Goal: Transaction & Acquisition: Book appointment/travel/reservation

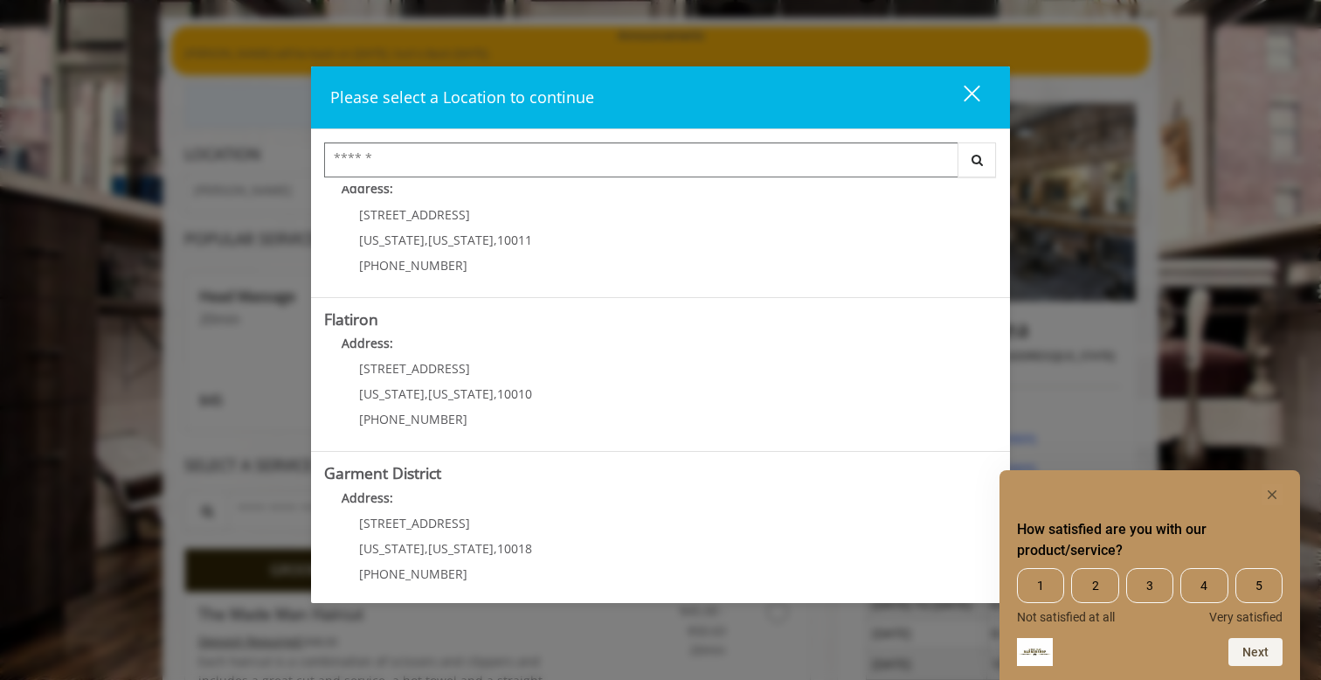
scroll to position [363, 0]
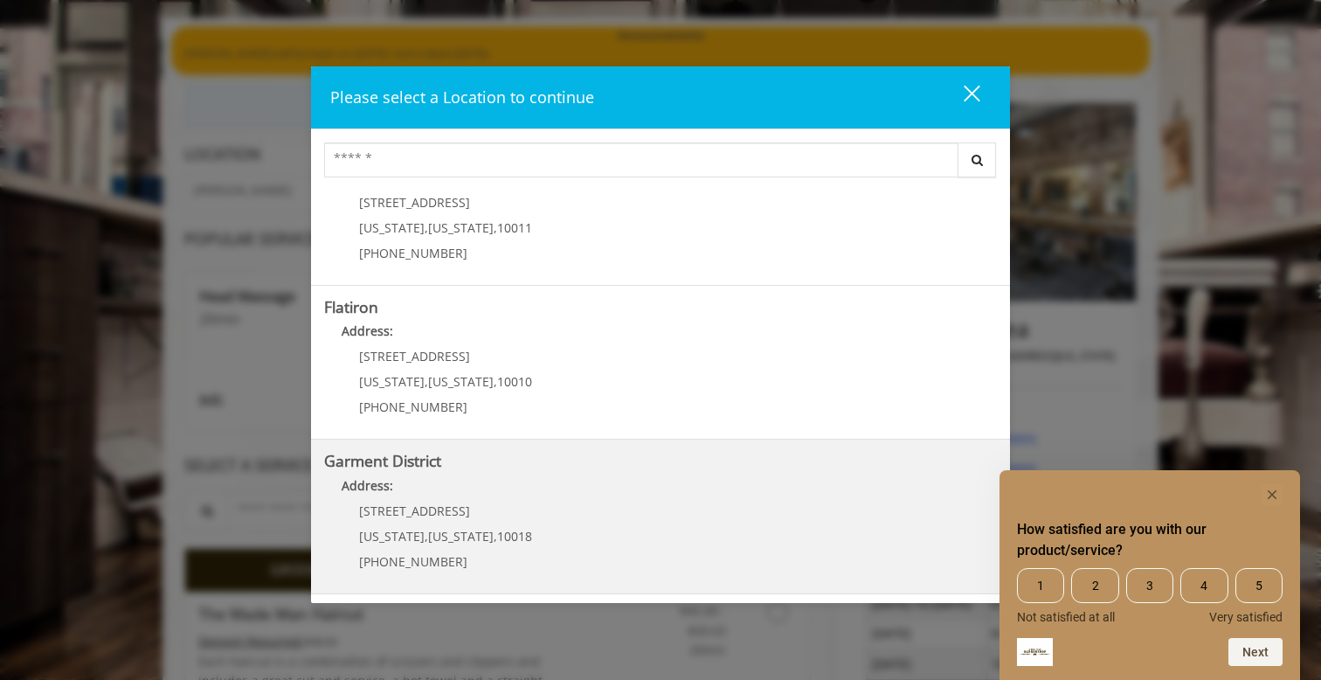
click at [598, 510] on District "Garment District Address: 1400 Broadway New York , New York , 10018 (212) 997-4…" at bounding box center [660, 517] width 673 height 128
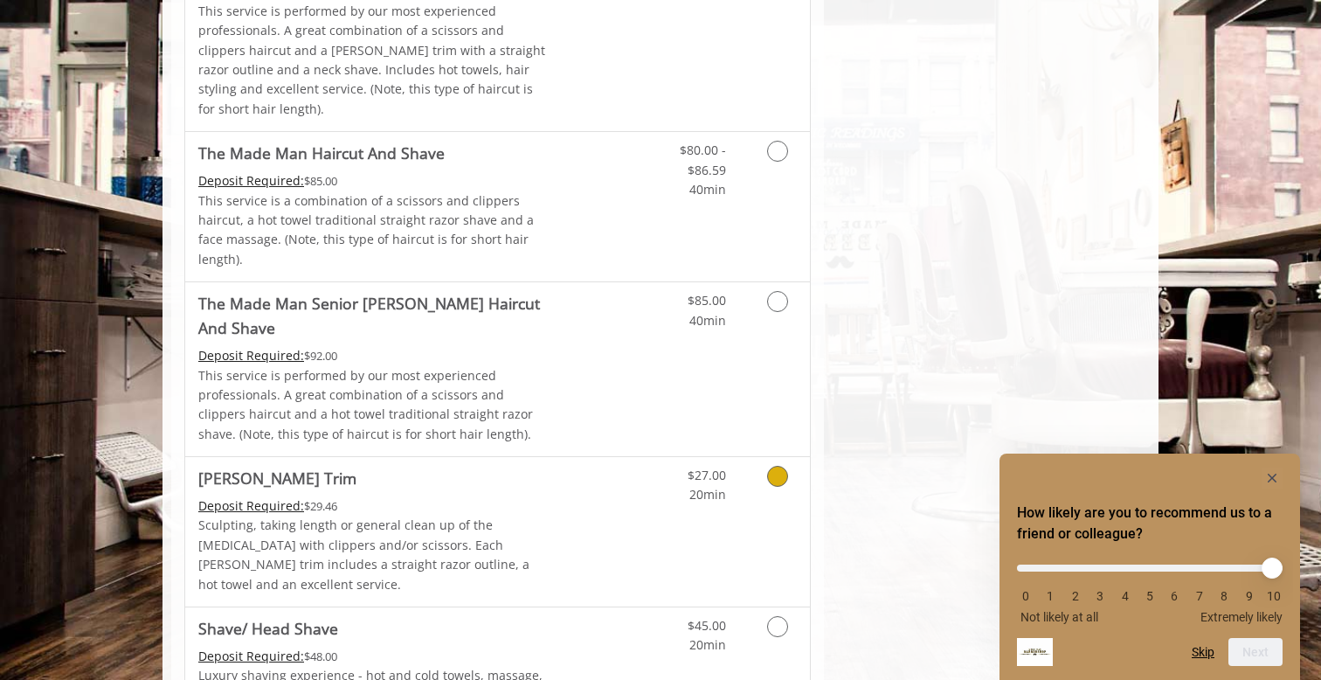
click at [413, 516] on p "Sculpting, taking length or general clean up of the [MEDICAL_DATA] with clipper…" at bounding box center [373, 555] width 351 height 79
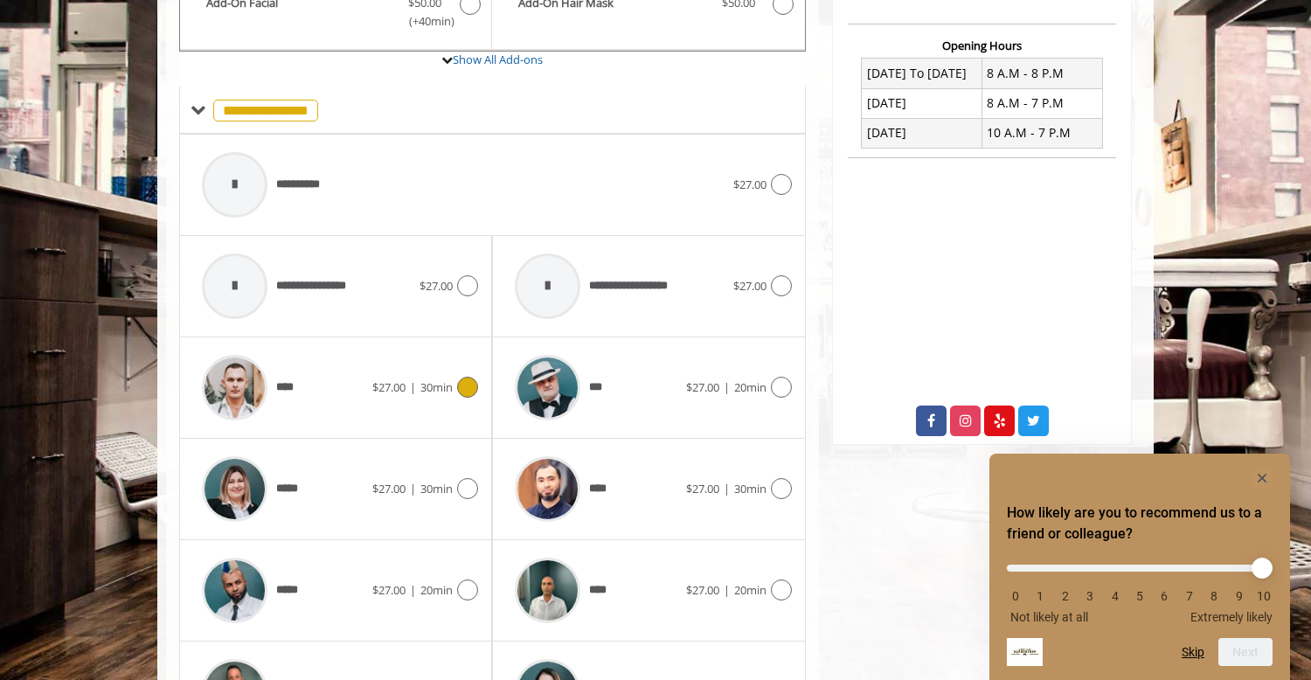
scroll to position [541, 0]
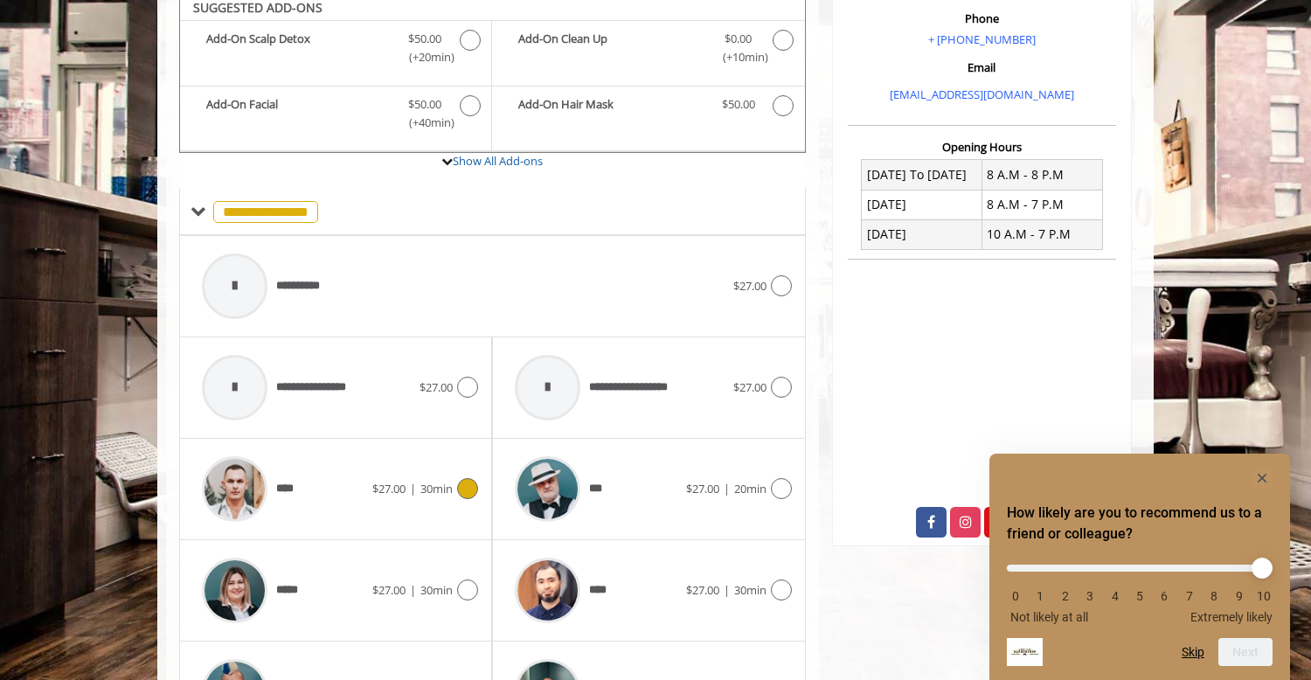
click at [326, 447] on div "****" at bounding box center [282, 488] width 179 height 83
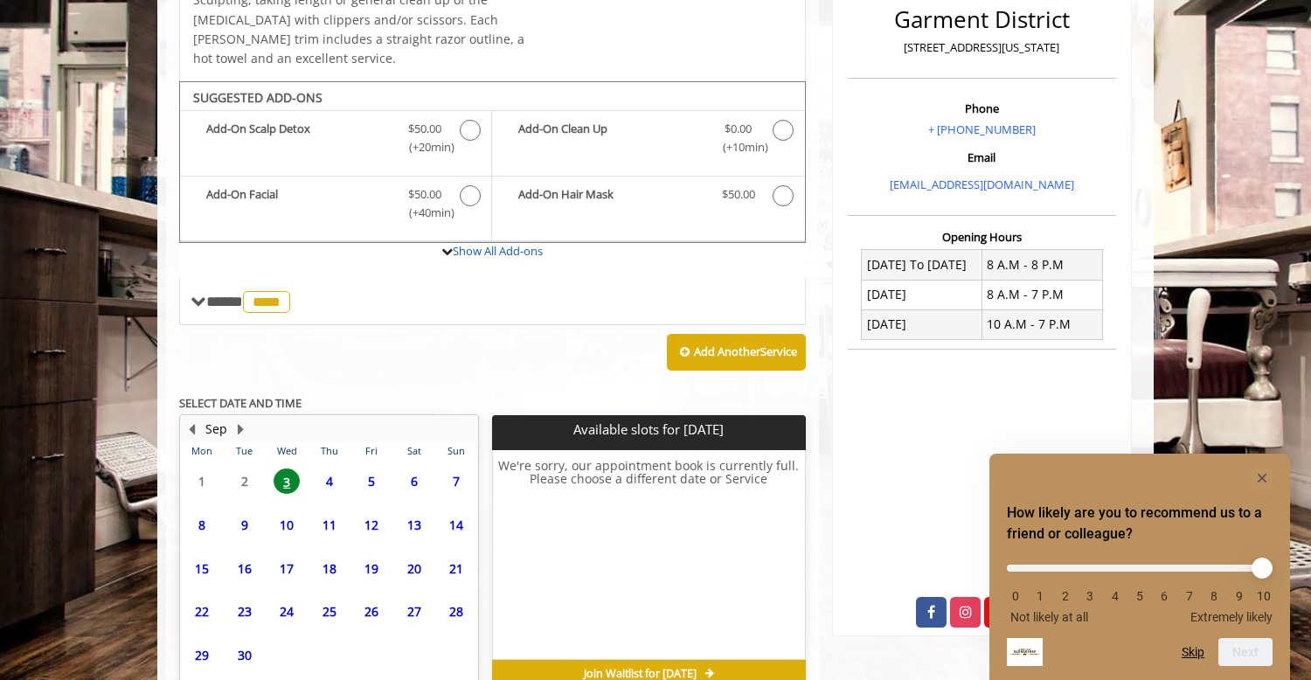
scroll to position [524, 0]
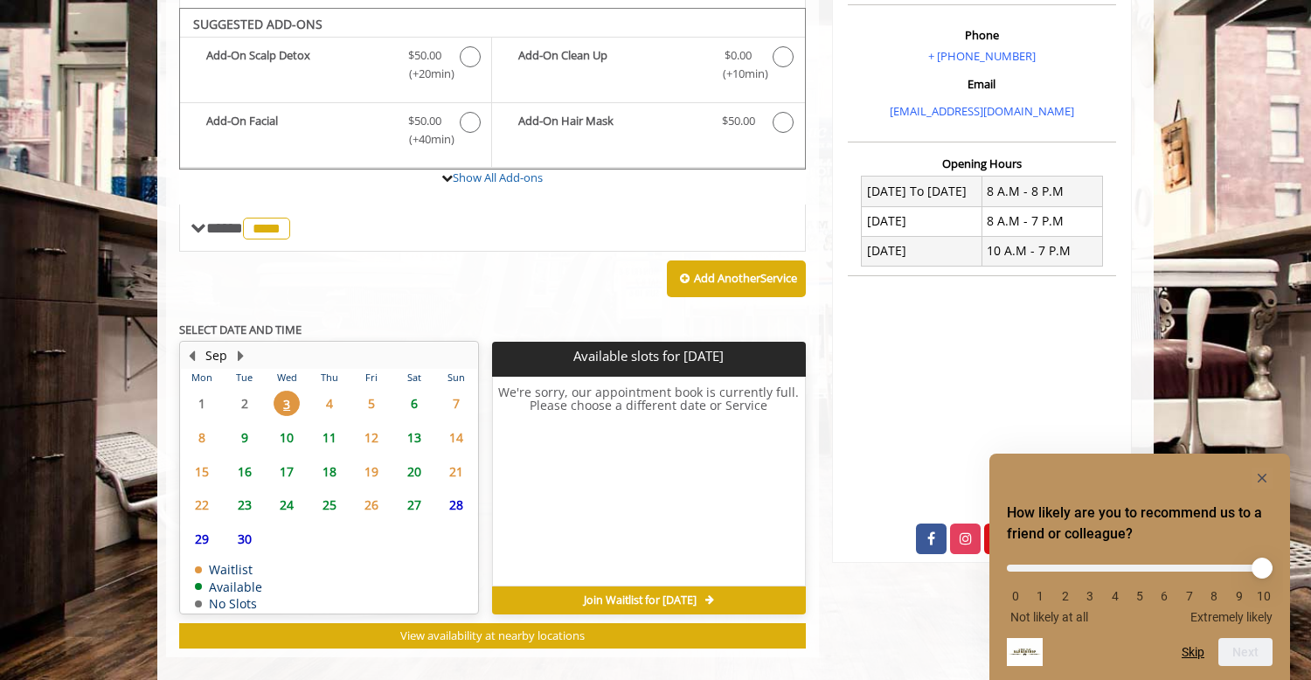
click at [332, 391] on span "4" at bounding box center [329, 403] width 26 height 25
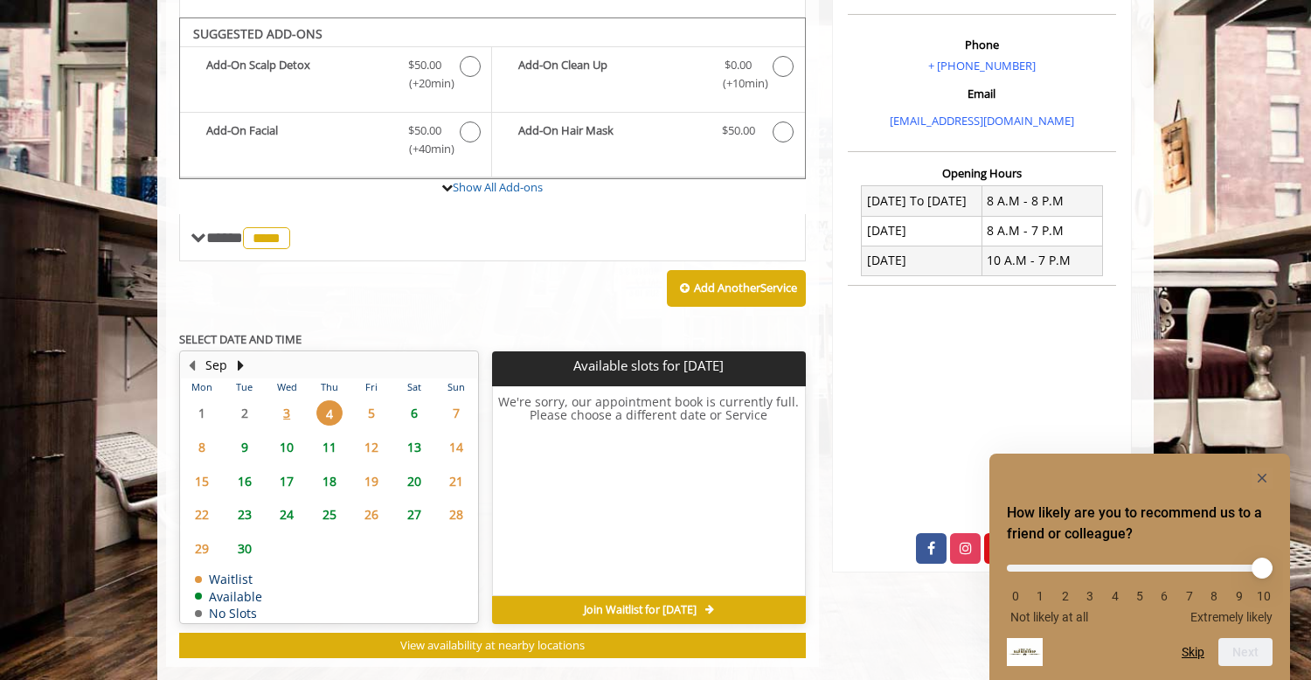
scroll to position [513, 0]
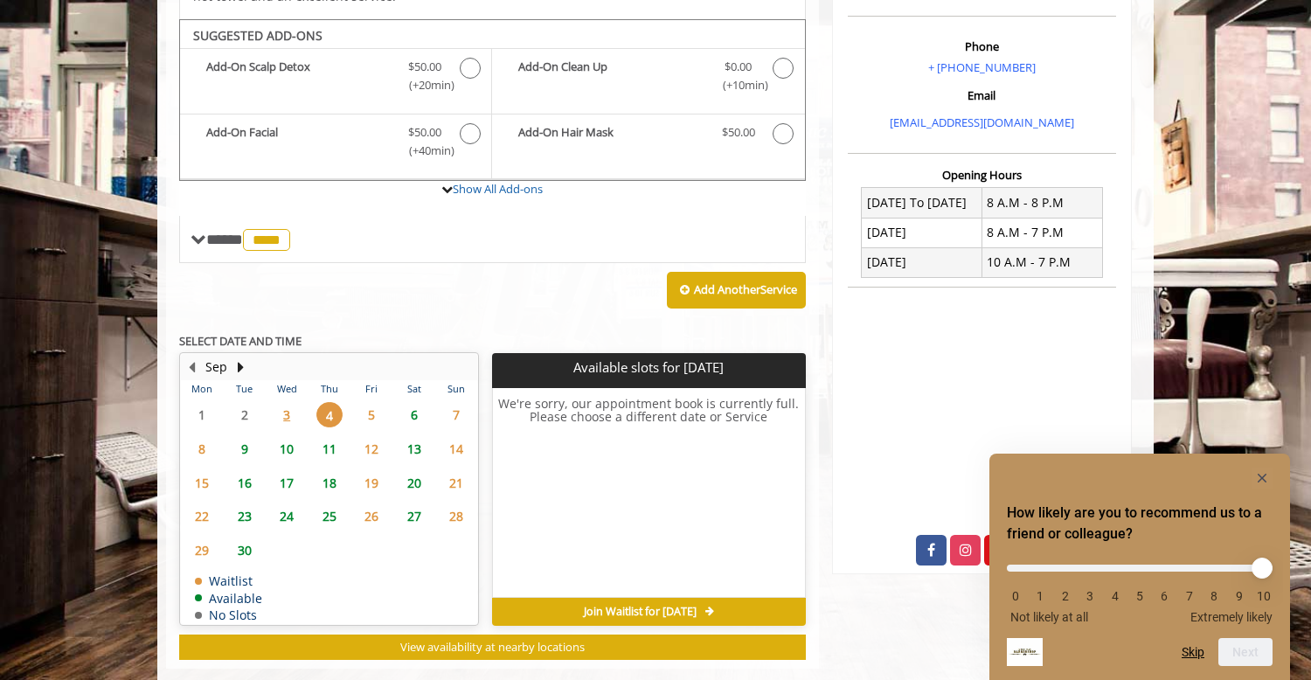
click at [408, 403] on span "6" at bounding box center [414, 414] width 26 height 25
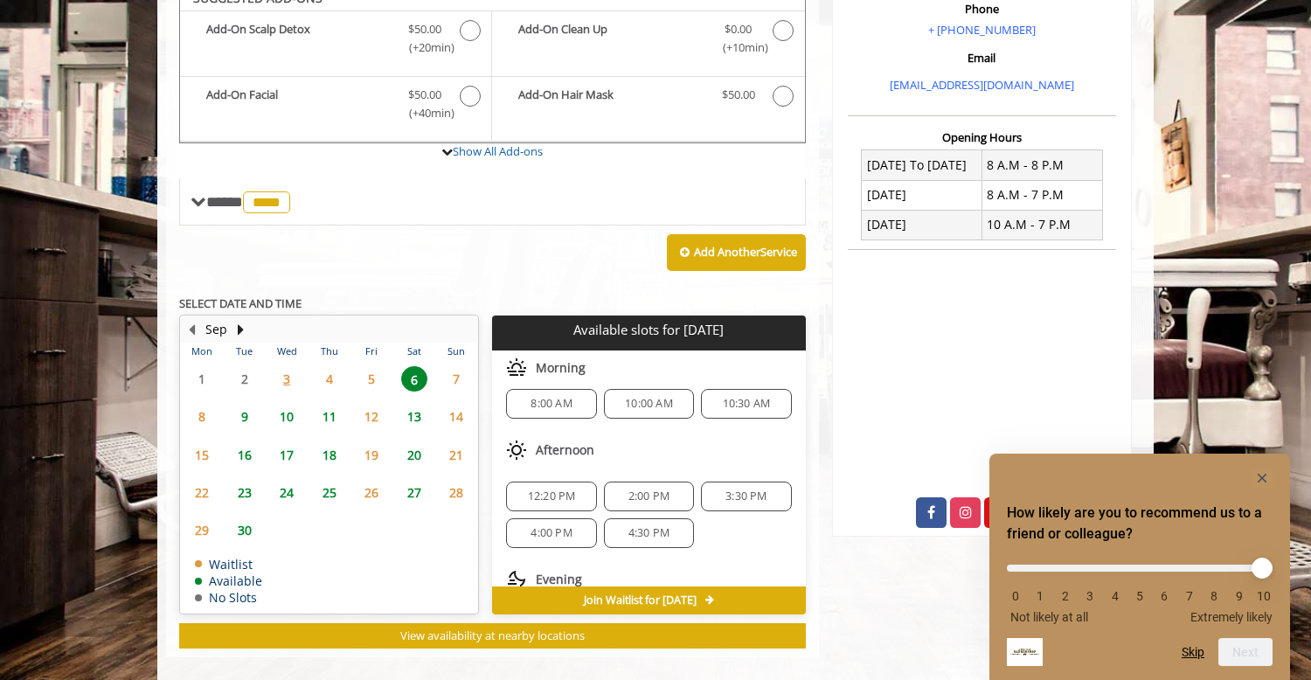
scroll to position [0, 0]
click at [723, 407] on span "10:30 AM" at bounding box center [747, 414] width 48 height 14
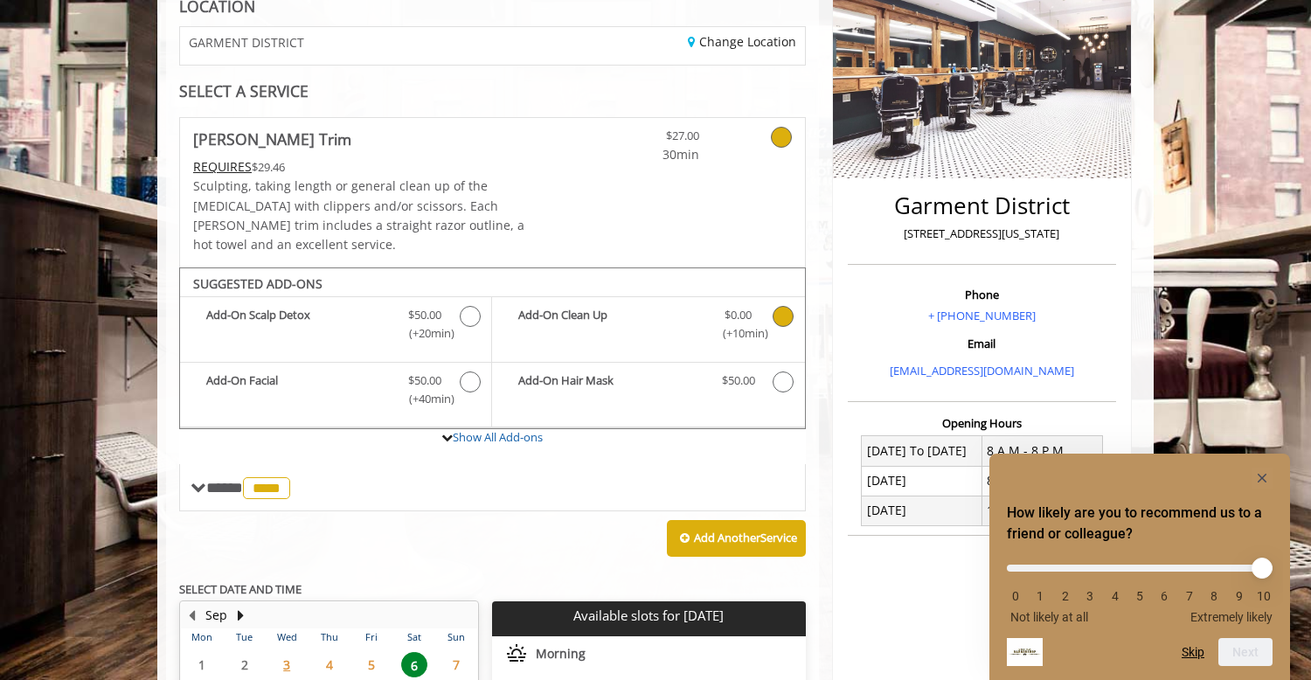
scroll to position [268, 0]
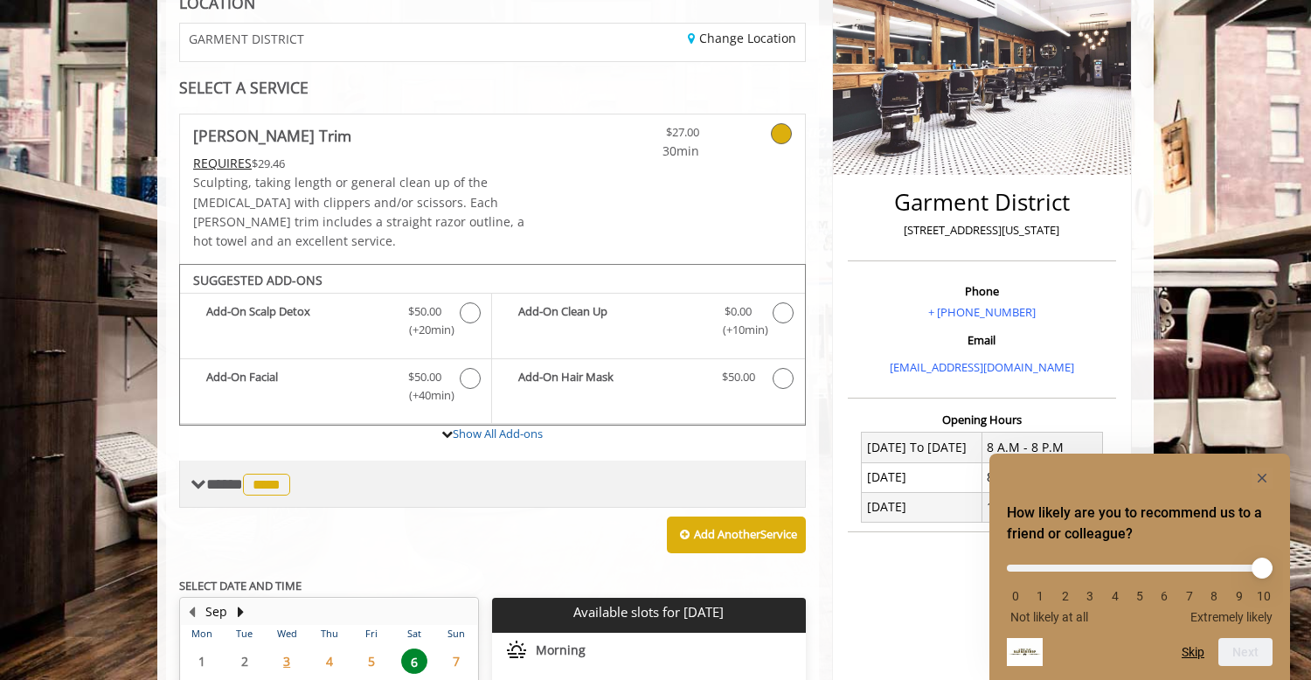
click at [285, 474] on span "****" at bounding box center [266, 485] width 47 height 22
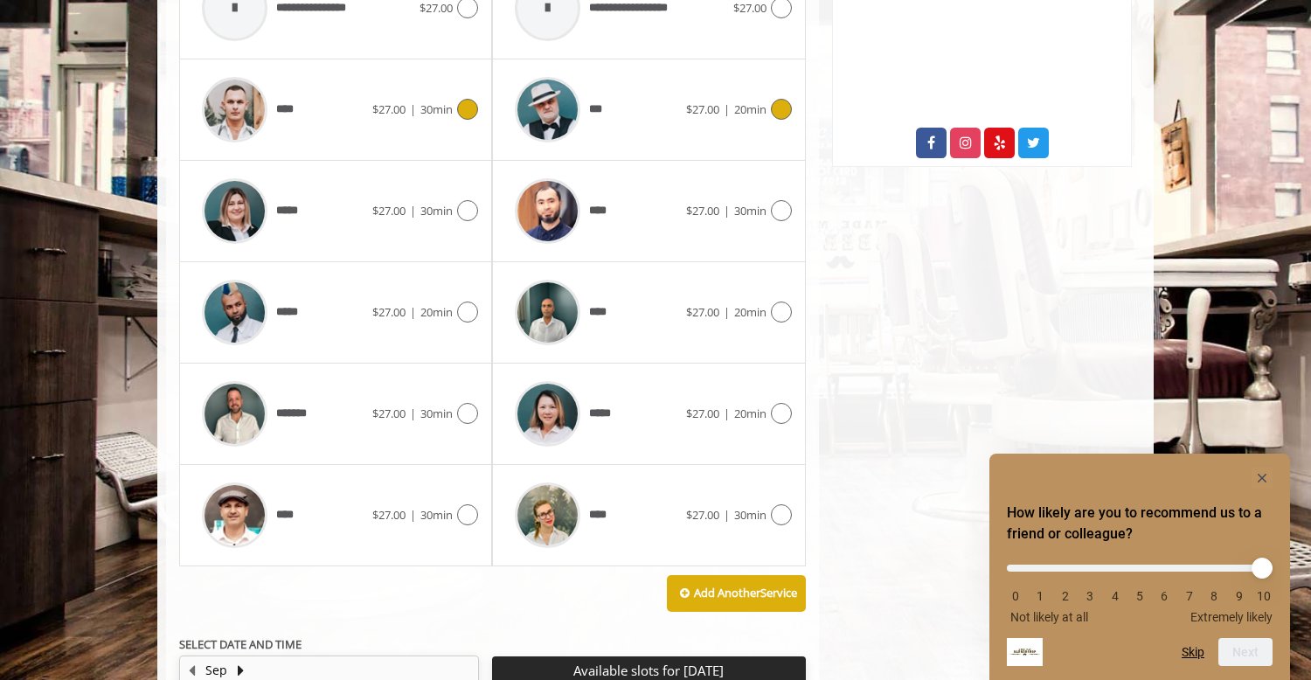
scroll to position [922, 0]
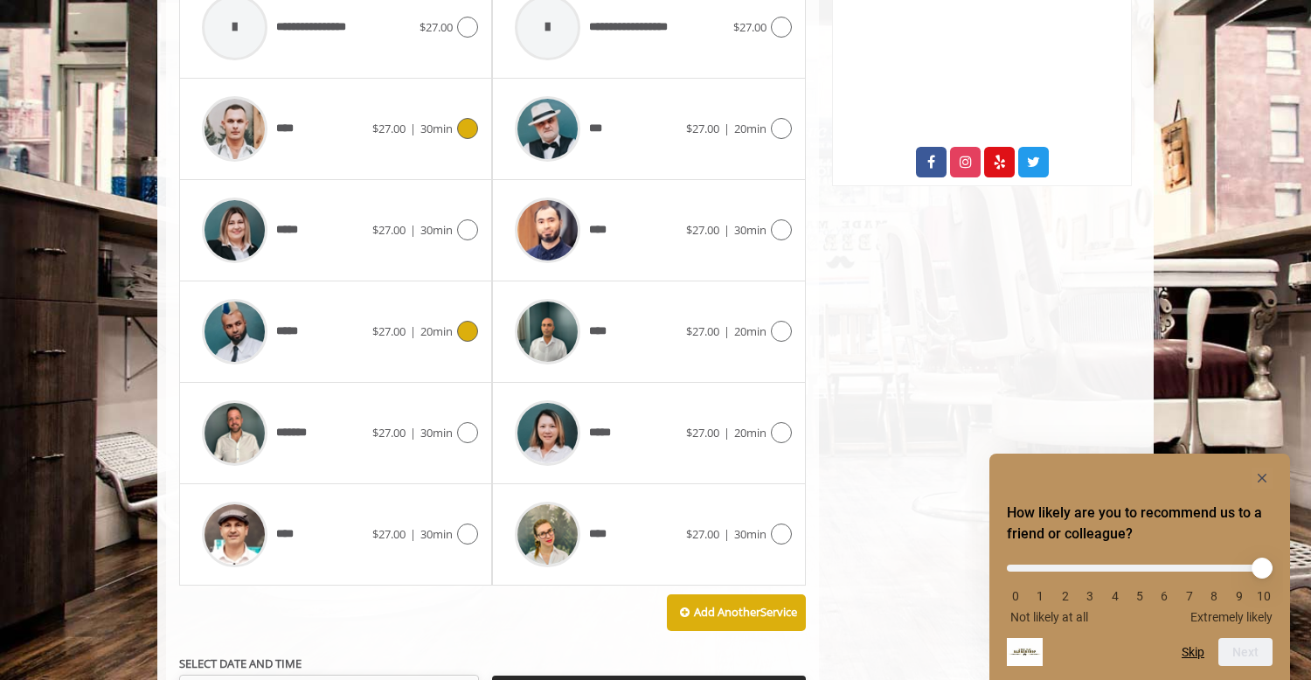
click at [372, 322] on span "$27.00 | 20min" at bounding box center [412, 331] width 80 height 18
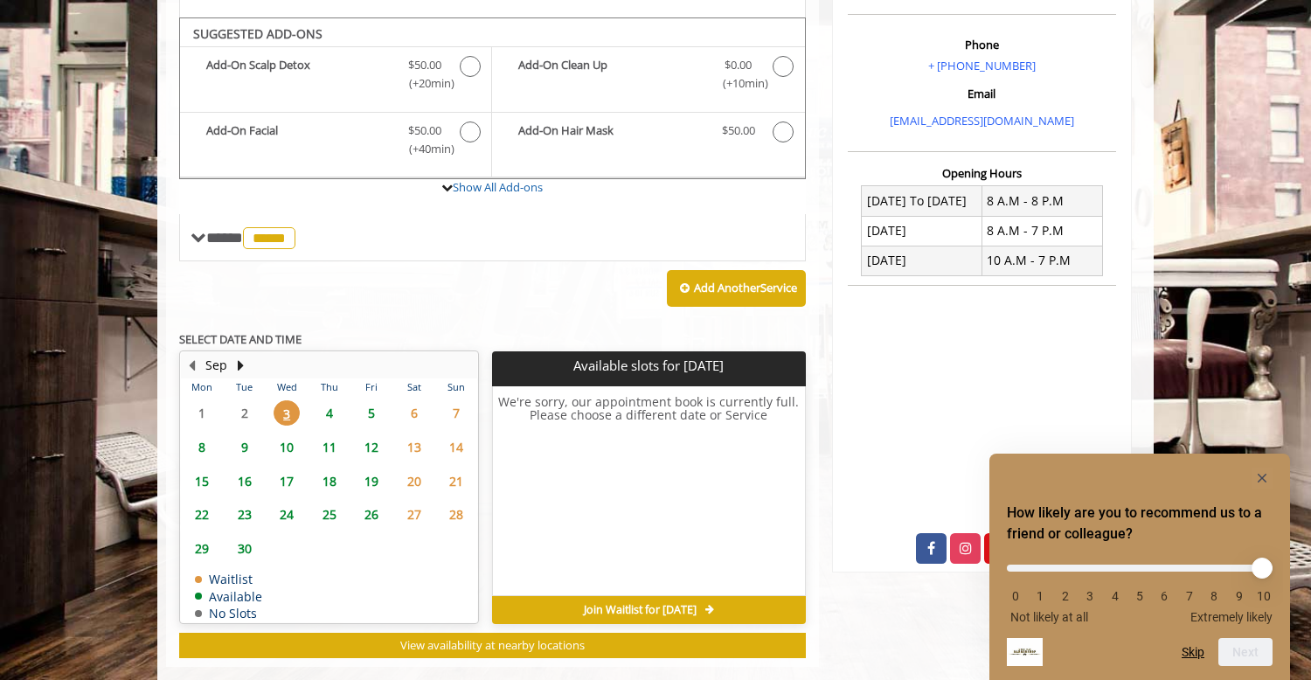
click at [419, 400] on span "6" at bounding box center [414, 412] width 26 height 25
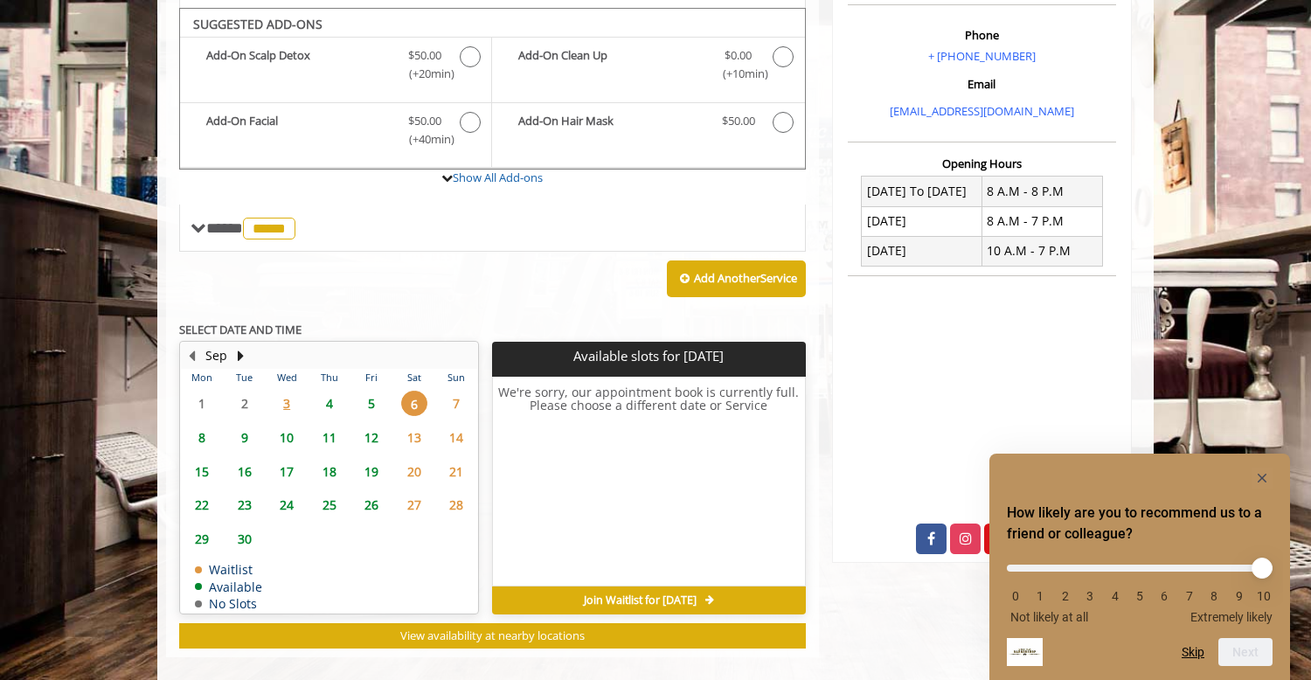
click at [415, 425] on span "13" at bounding box center [414, 437] width 26 height 25
click at [412, 459] on span "20" at bounding box center [414, 471] width 26 height 25
click at [239, 346] on button "Next Month" at bounding box center [240, 355] width 14 height 19
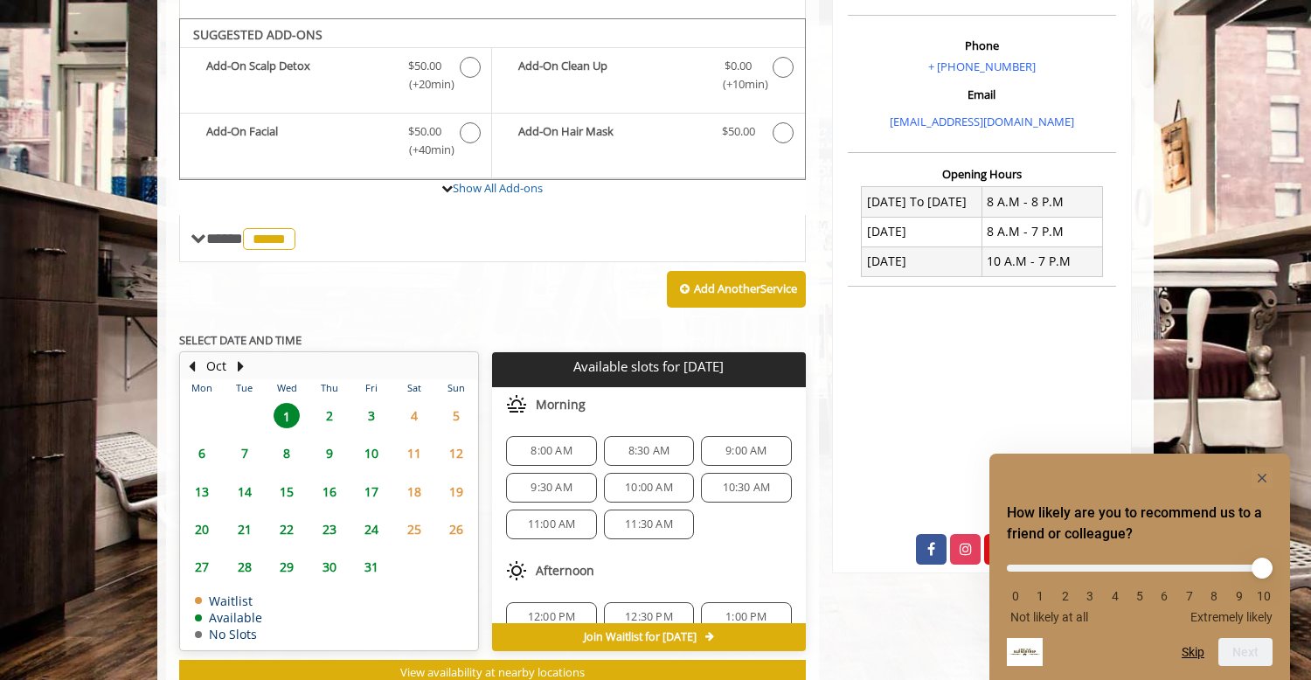
scroll to position [513, 0]
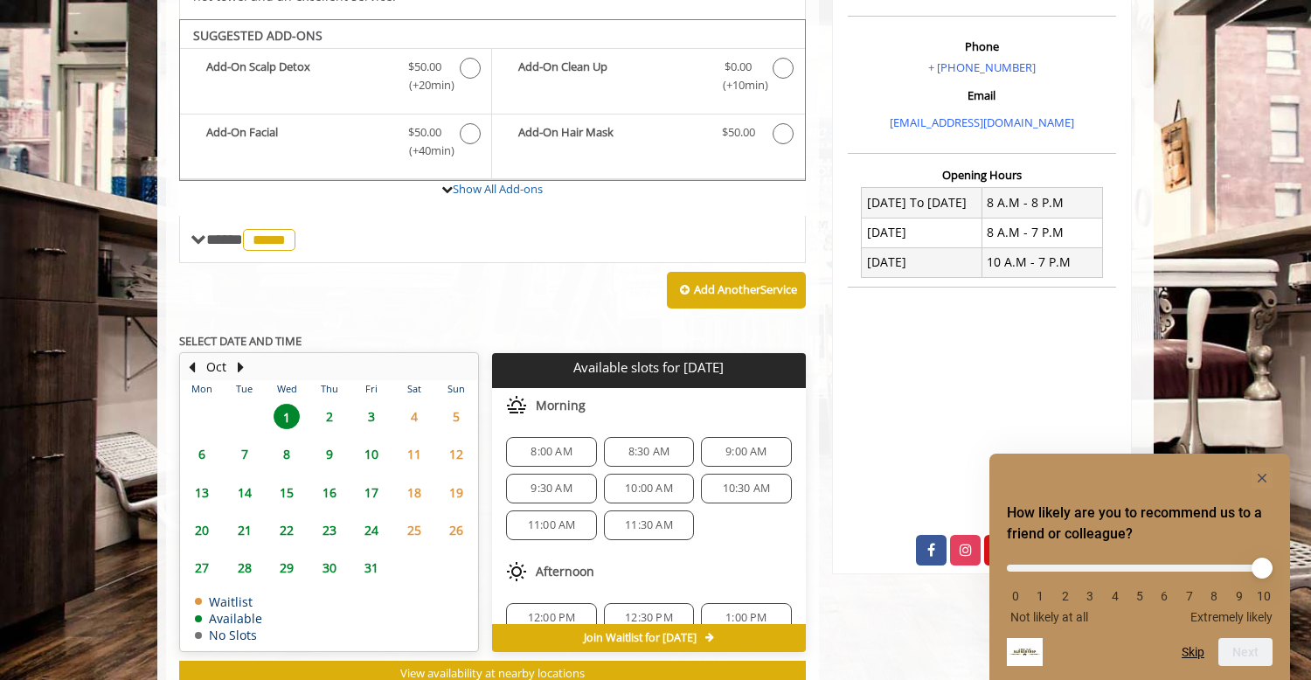
click at [422, 404] on span "4" at bounding box center [414, 416] width 26 height 25
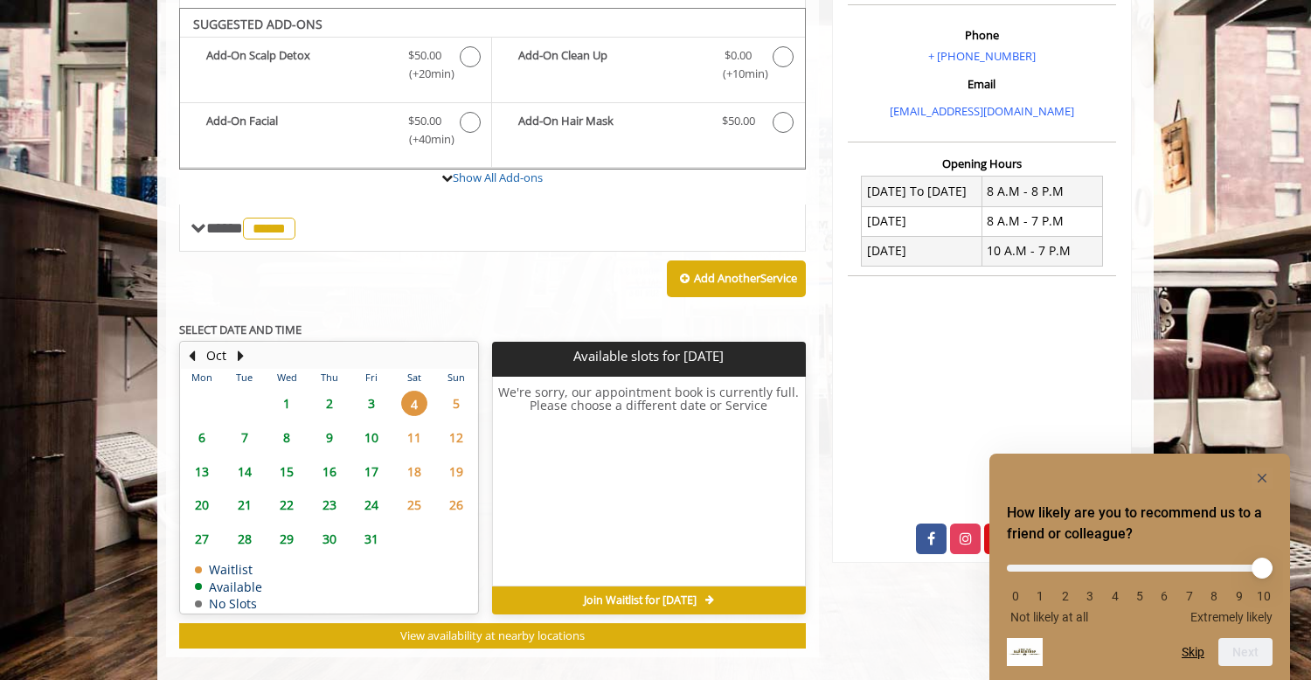
click at [458, 391] on span "5" at bounding box center [456, 403] width 26 height 25
click at [242, 346] on button "Next Month" at bounding box center [240, 355] width 14 height 19
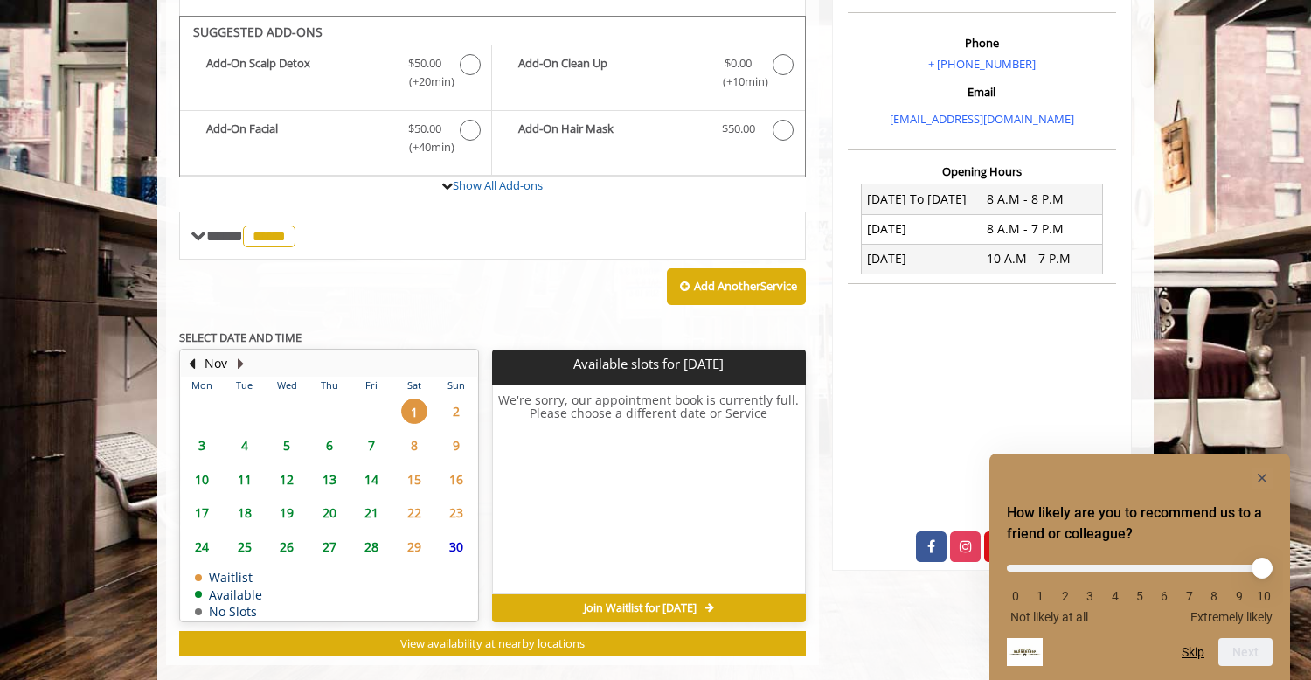
scroll to position [513, 0]
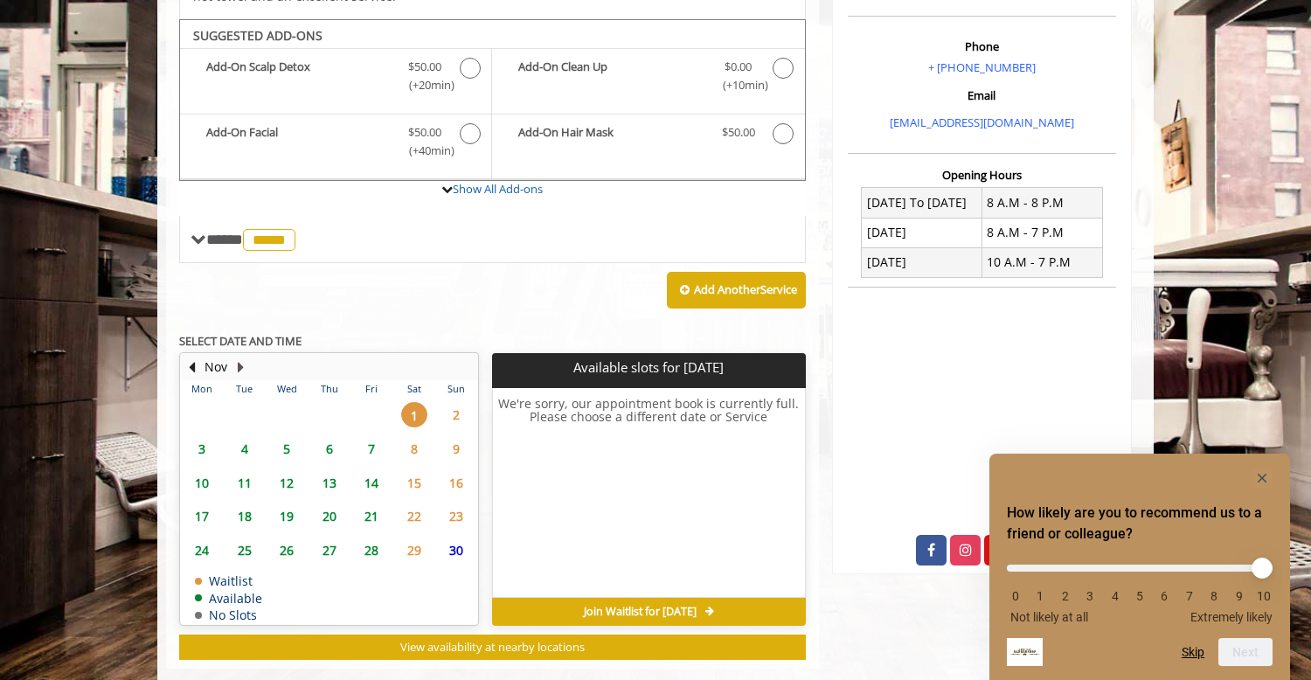
click at [242, 357] on button "Next Month" at bounding box center [240, 366] width 14 height 19
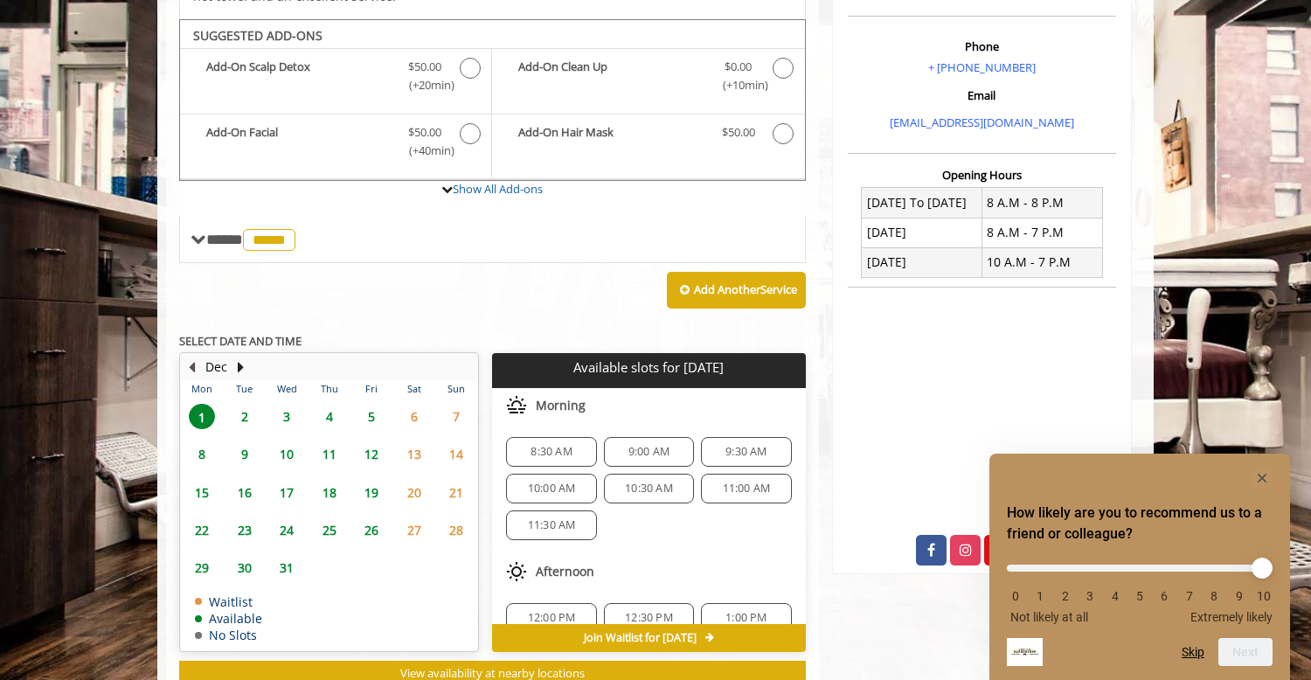
click at [194, 357] on button "Previous Month" at bounding box center [191, 366] width 14 height 19
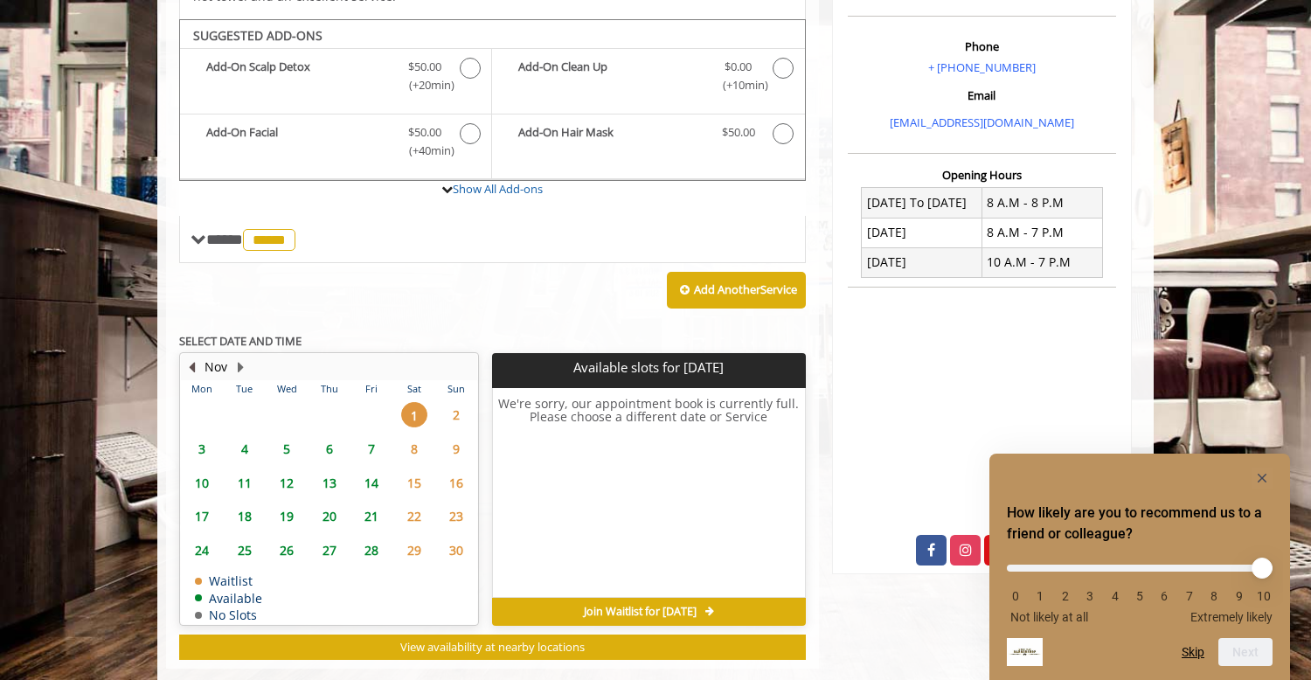
click at [194, 357] on button "Previous Month" at bounding box center [191, 366] width 14 height 19
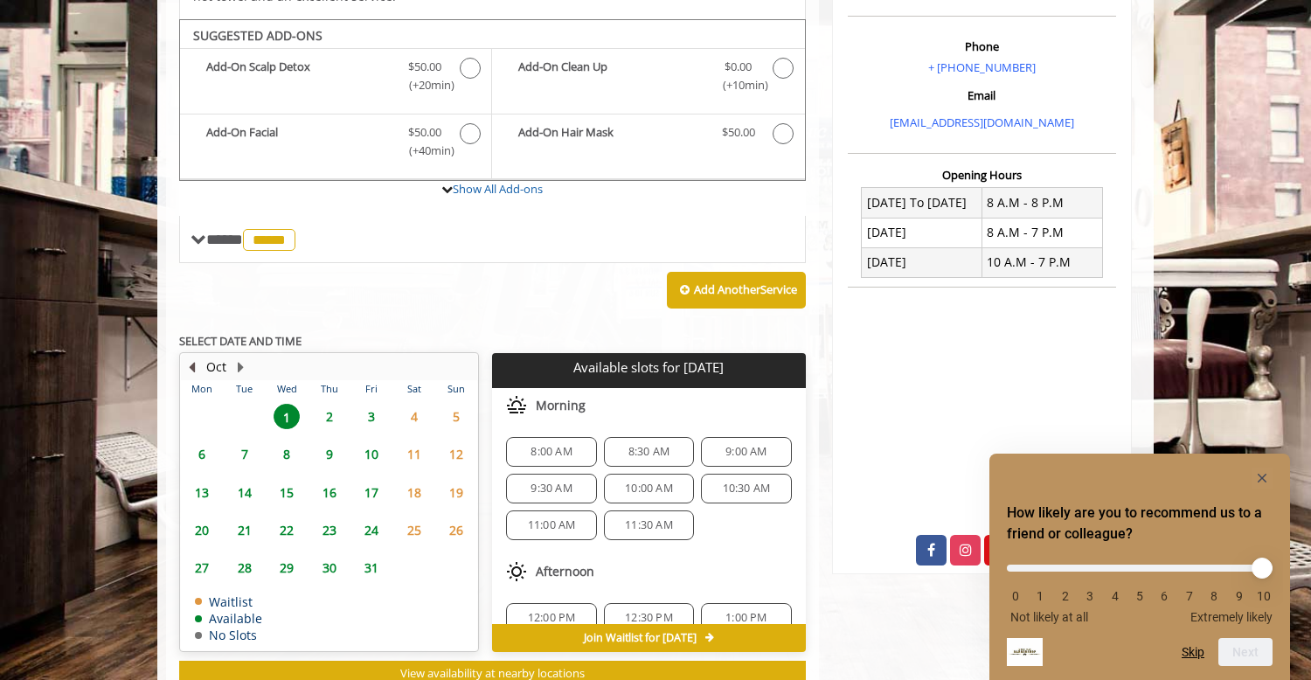
click at [194, 357] on button "Previous Month" at bounding box center [191, 366] width 14 height 19
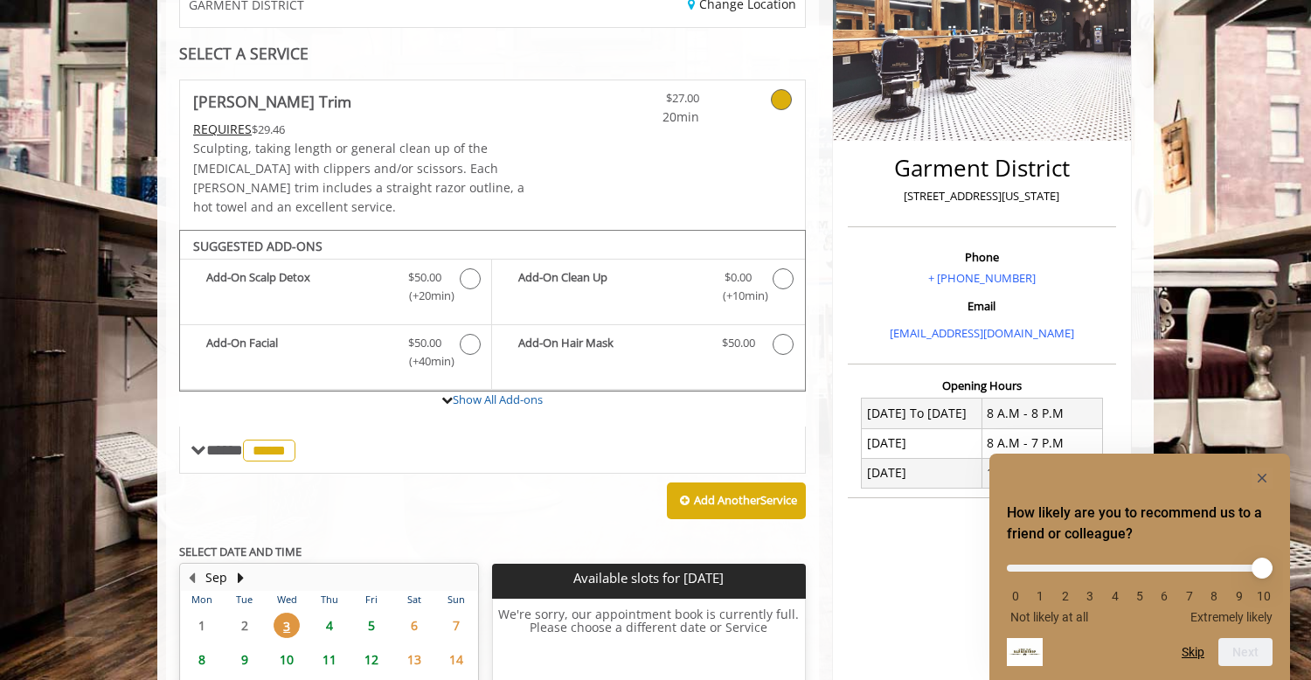
scroll to position [301, 0]
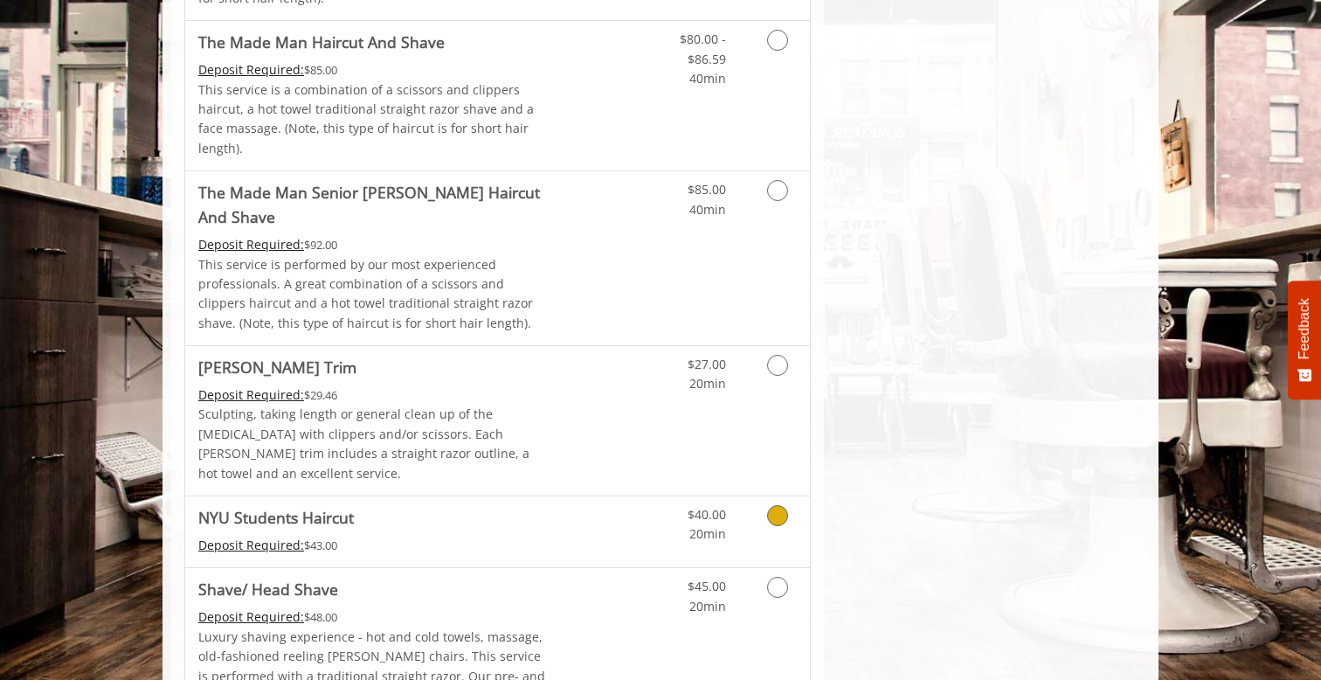
scroll to position [1709, 0]
click at [513, 384] on div "Deposit Required: $29.46" at bounding box center [373, 393] width 351 height 19
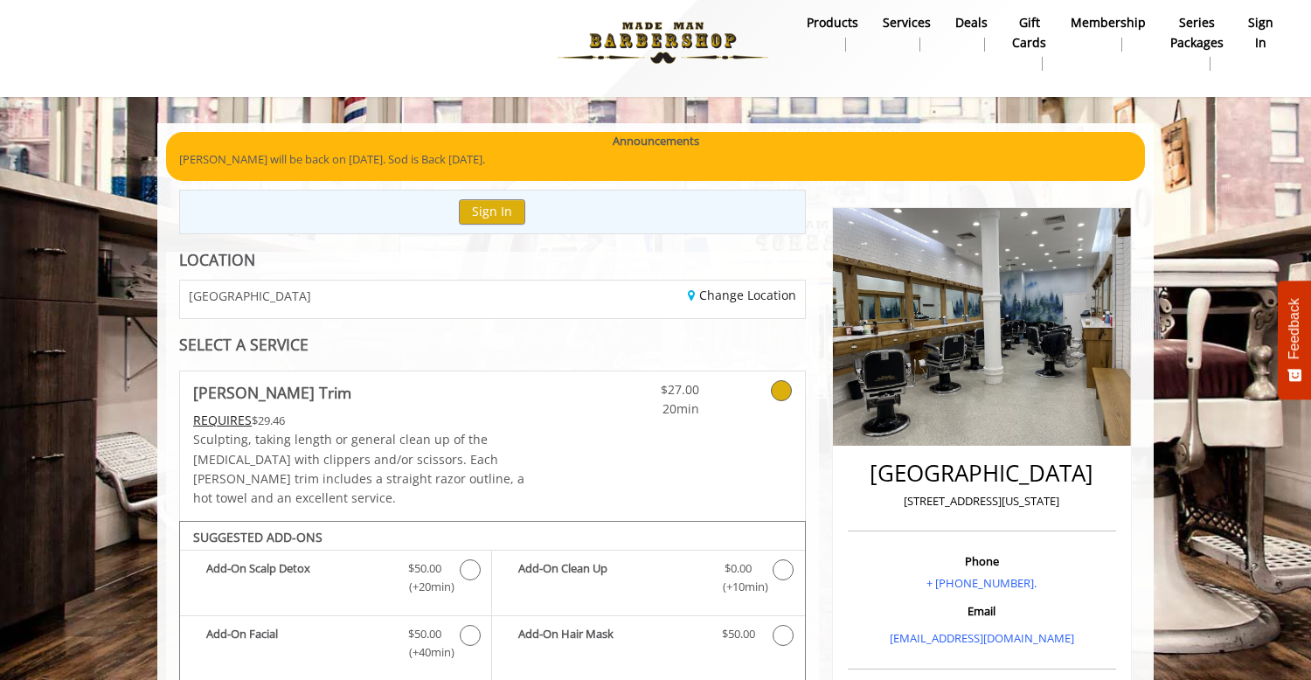
scroll to position [0, 0]
